Goal: Transaction & Acquisition: Purchase product/service

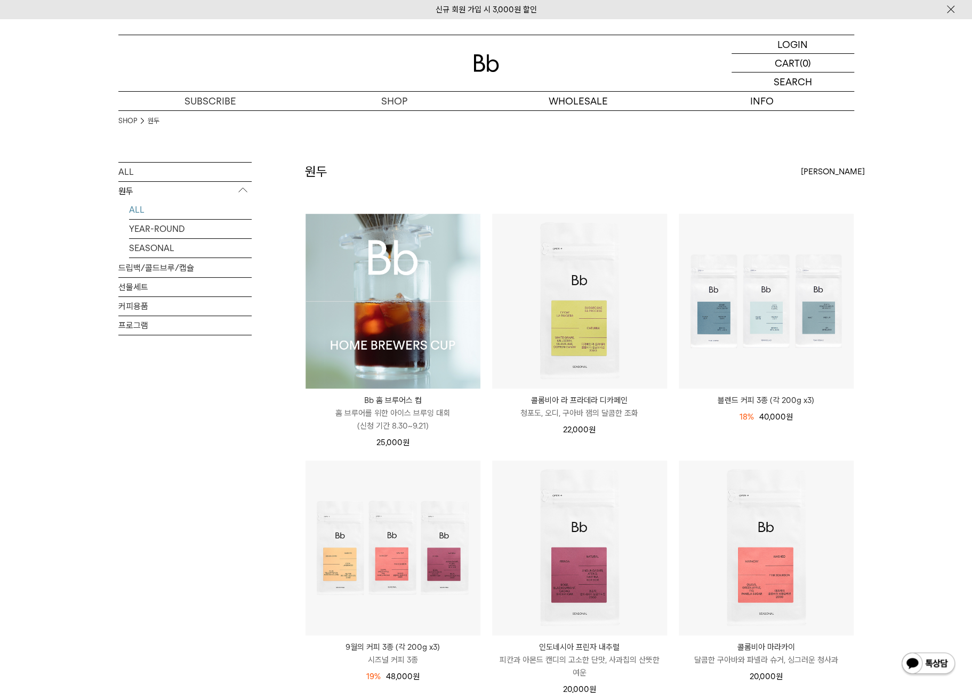
scroll to position [53, 0]
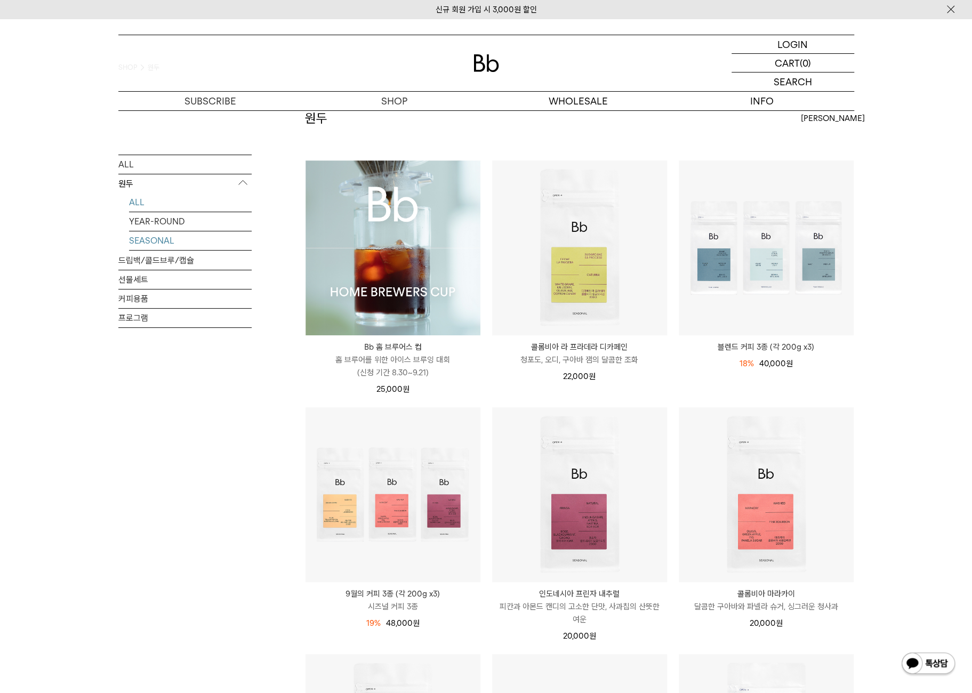
click at [168, 239] on link "SEASONAL" at bounding box center [190, 240] width 123 height 19
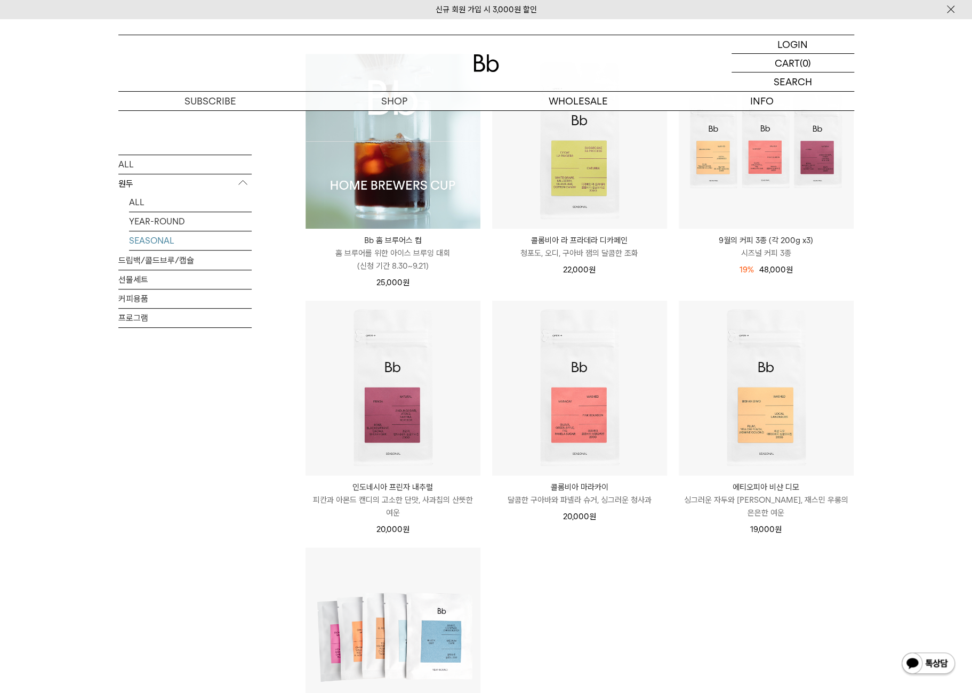
scroll to position [107, 0]
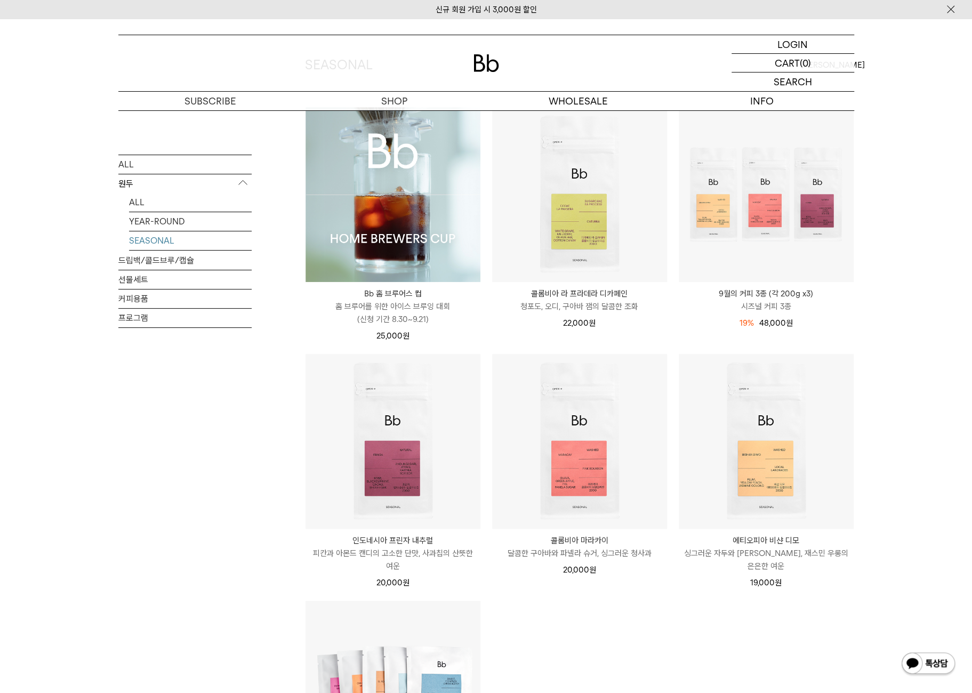
click at [771, 296] on p "9월의 커피 3종 (각 200g x3)" at bounding box center [765, 293] width 175 height 13
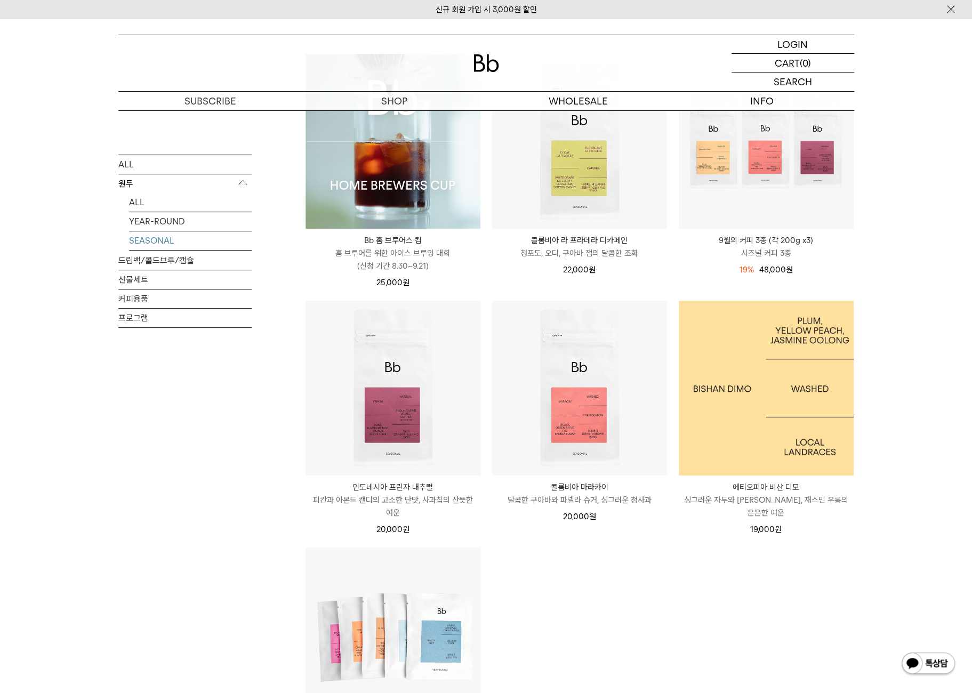
scroll to position [213, 0]
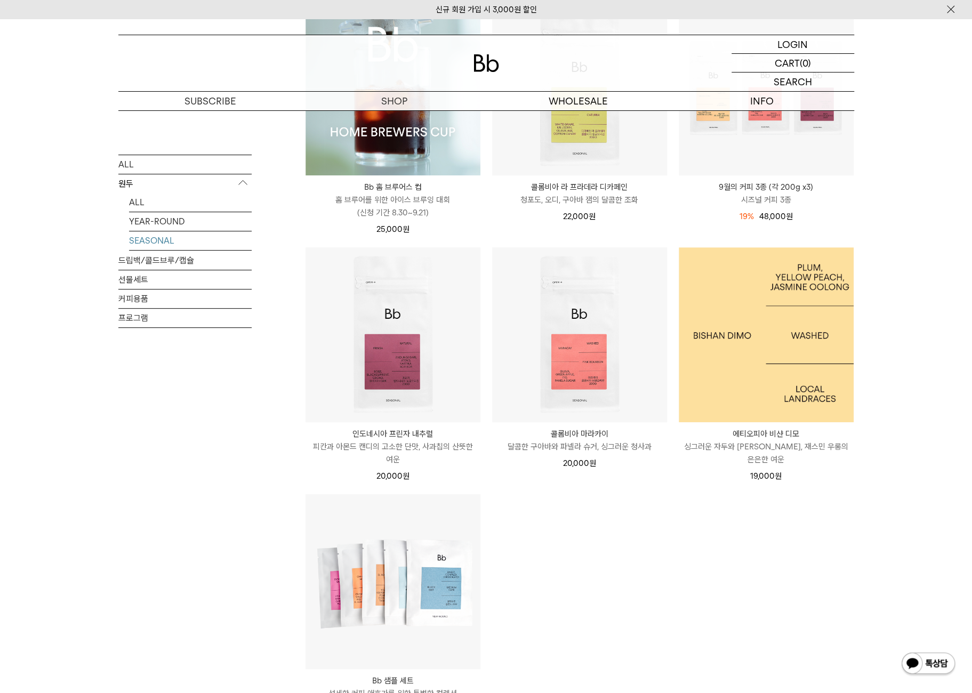
click at [743, 362] on img at bounding box center [765, 334] width 175 height 175
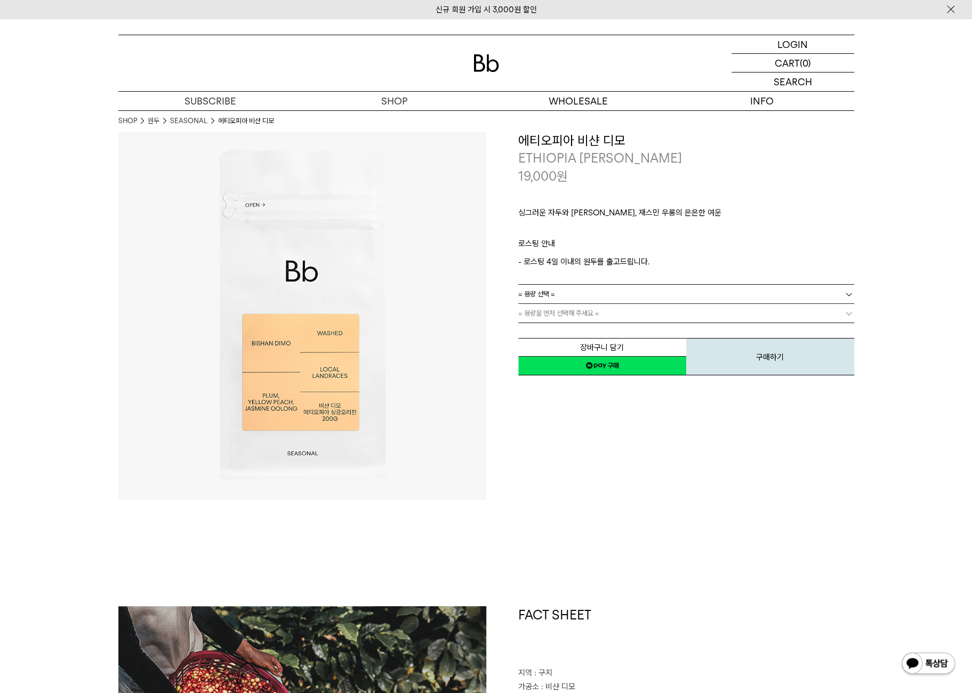
click at [576, 301] on link "= 용량 선택 =" at bounding box center [686, 294] width 336 height 19
click at [557, 328] on li "600g" at bounding box center [691, 332] width 325 height 19
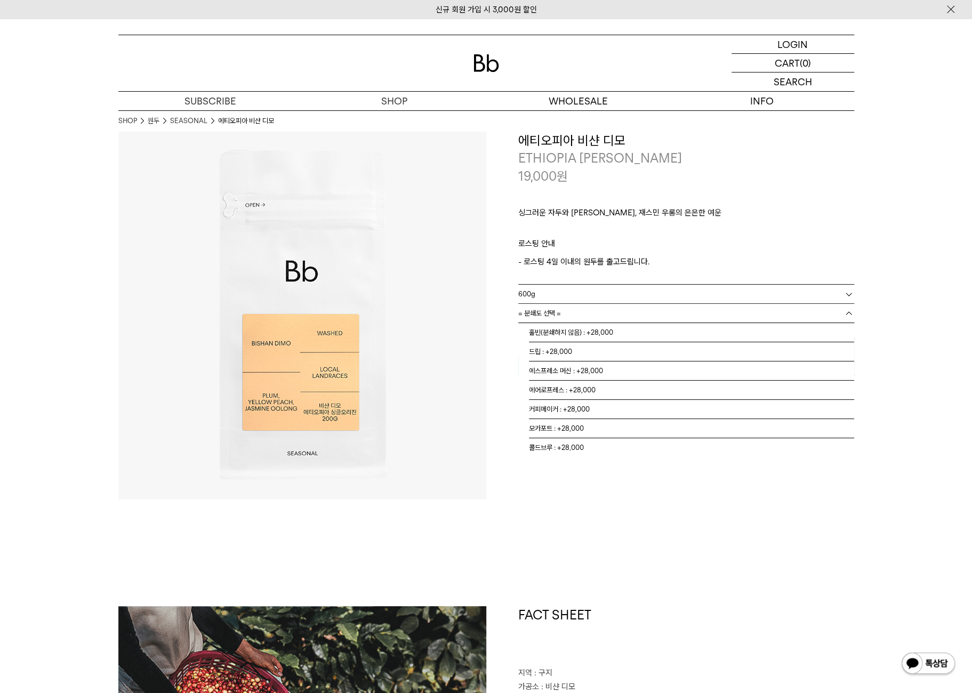
click at [559, 314] on span "= 분쇄도 선택 =" at bounding box center [539, 313] width 43 height 19
click at [555, 329] on li "홀빈(분쇄하지 않음) : +28,000" at bounding box center [691, 332] width 325 height 19
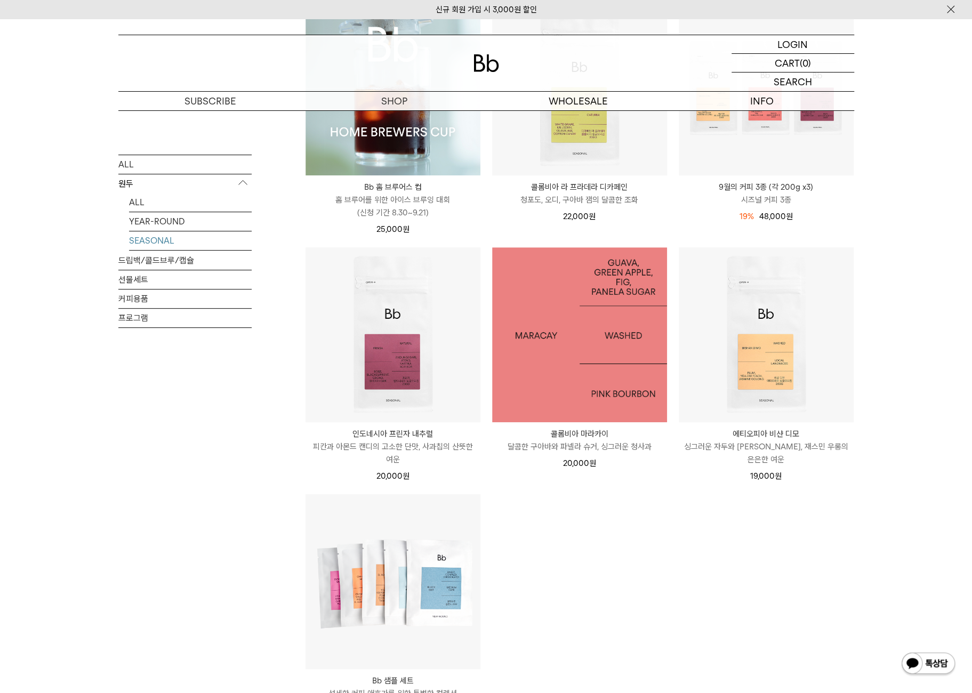
scroll to position [53, 0]
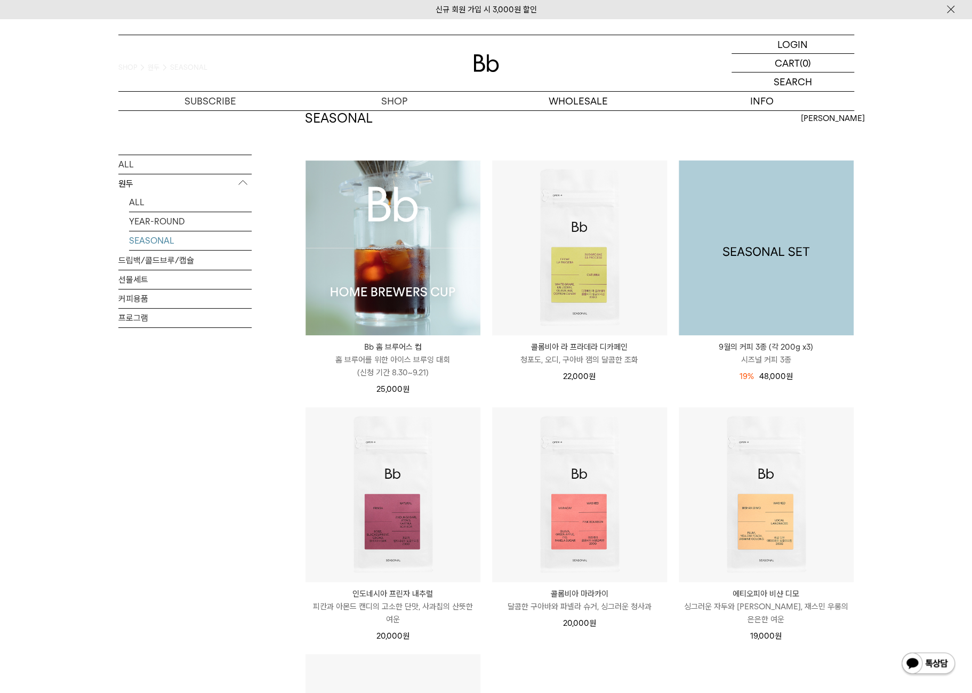
click at [754, 250] on img at bounding box center [765, 247] width 175 height 175
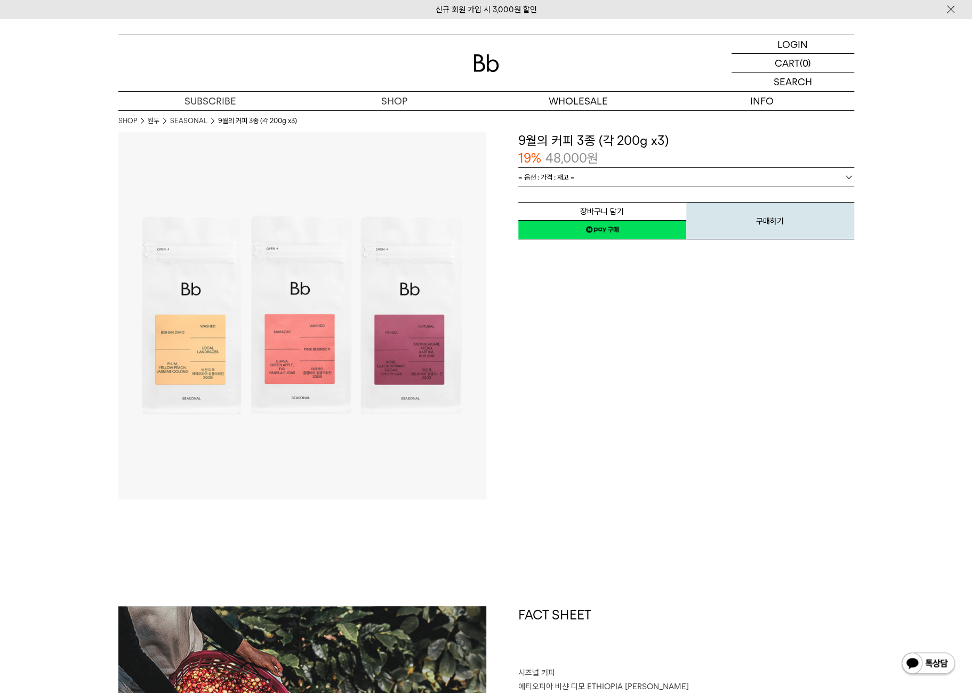
click at [591, 177] on link "= 옵션 : 가격 : 재고 =" at bounding box center [686, 177] width 336 height 19
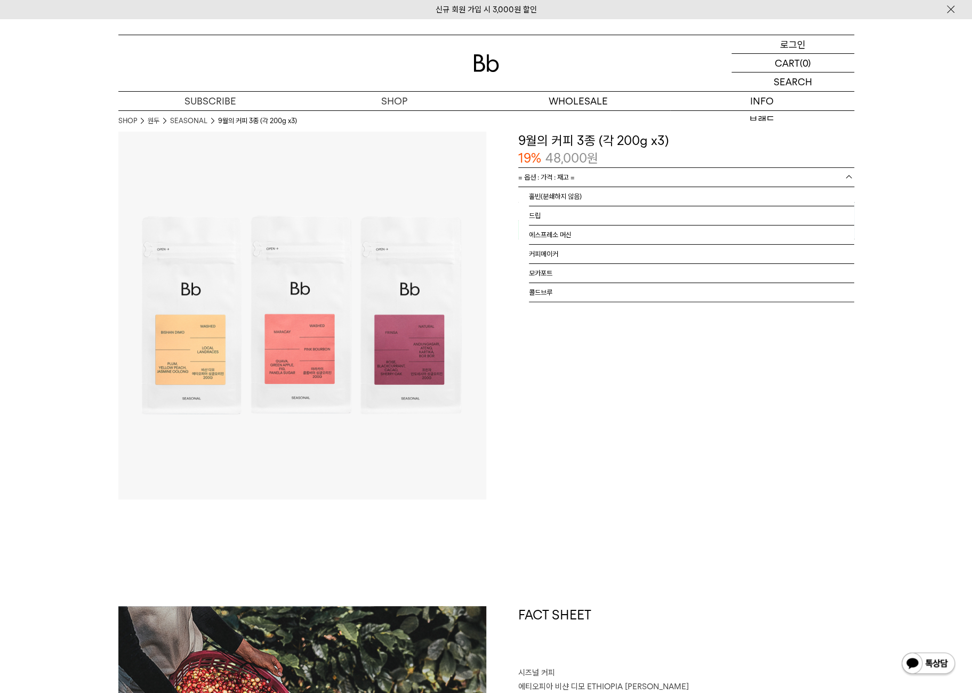
click at [787, 41] on p "로그인" at bounding box center [793, 44] width 26 height 18
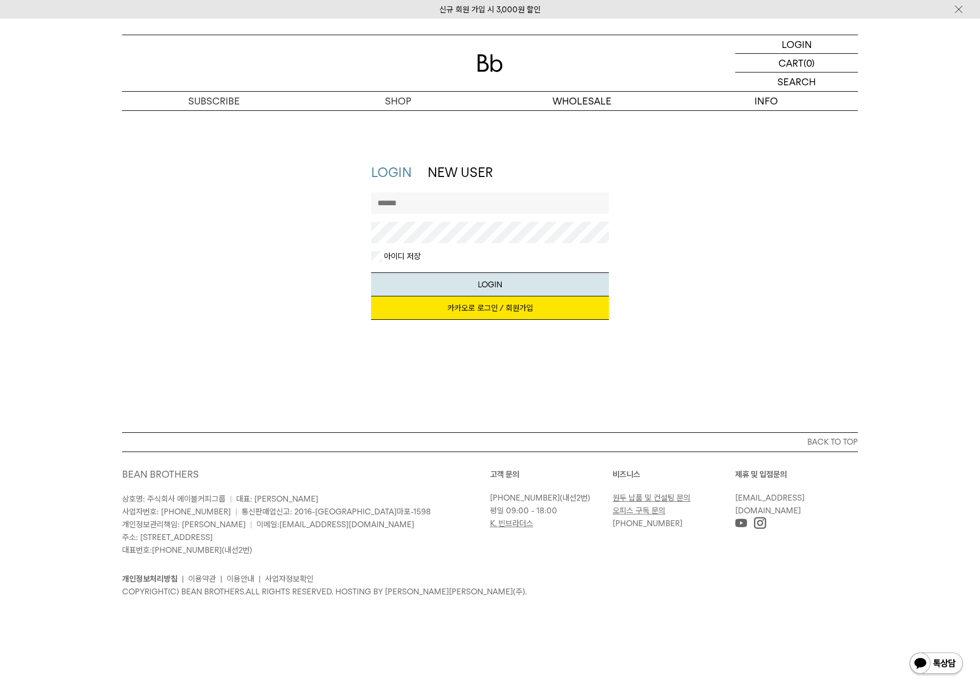
click at [485, 204] on input "text" at bounding box center [490, 202] width 238 height 21
type input "********"
click at [480, 280] on button "LOGIN" at bounding box center [490, 284] width 238 height 24
click at [469, 311] on link "카카오로 로그인 / 회원가입" at bounding box center [490, 307] width 238 height 23
